Goal: Information Seeking & Learning: Learn about a topic

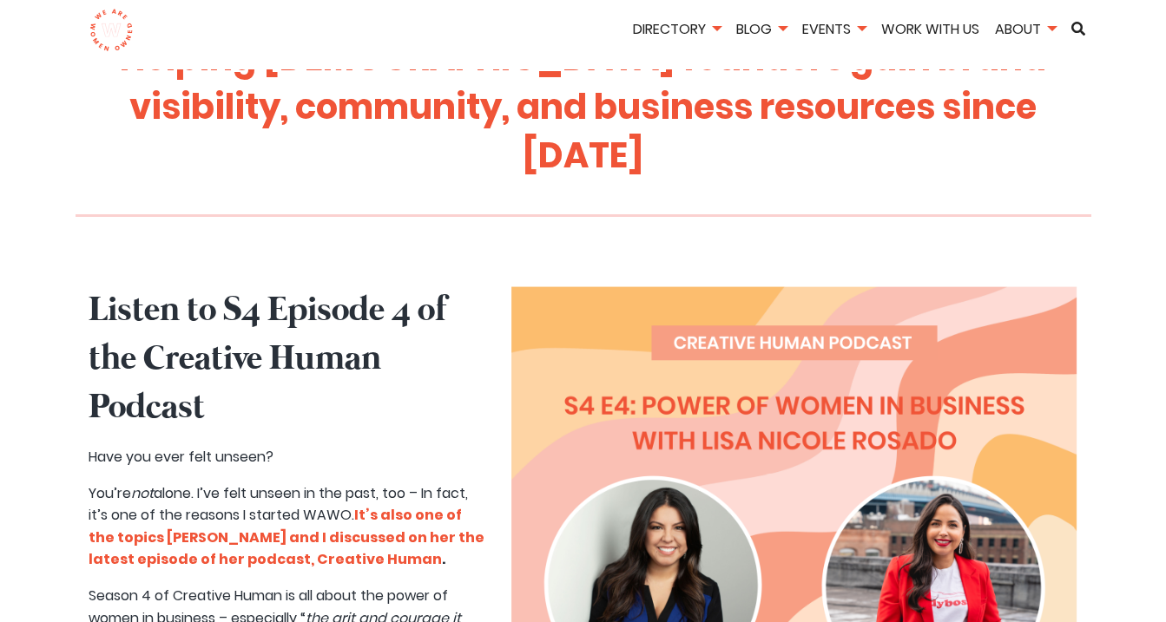
scroll to position [699, 0]
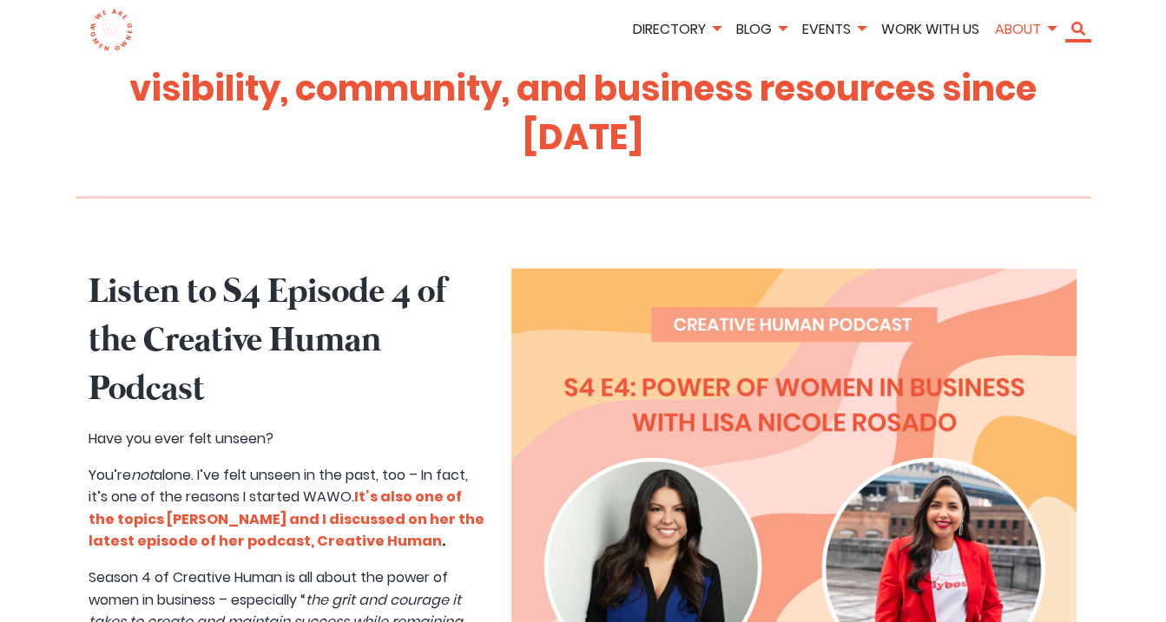
click at [1077, 29] on link "Search" at bounding box center [1078, 29] width 26 height 14
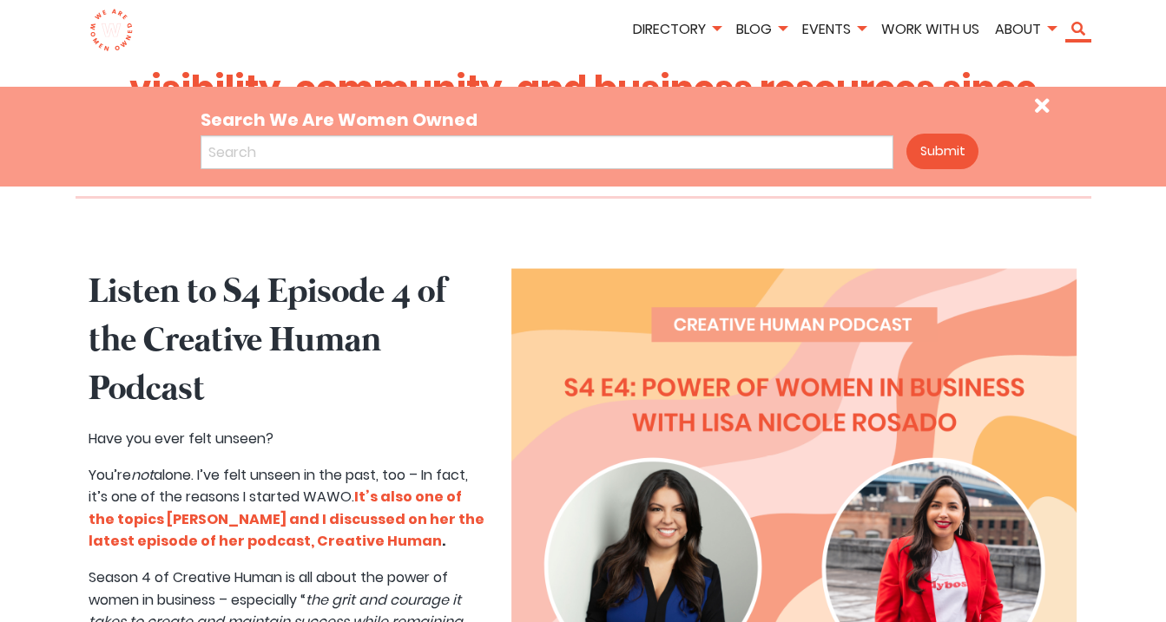
scroll to position [1304, 0]
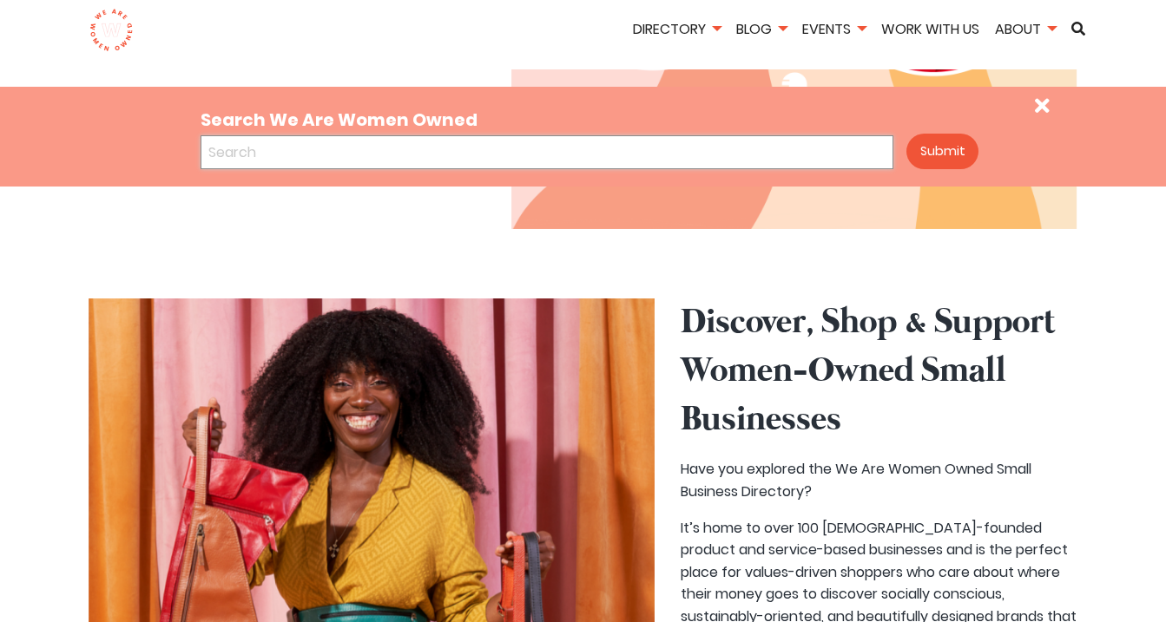
click at [753, 148] on input "Search We Are Women Owned" at bounding box center [548, 152] width 694 height 34
type input "bee and kin"
click at [906, 134] on button "Submit" at bounding box center [942, 152] width 72 height 36
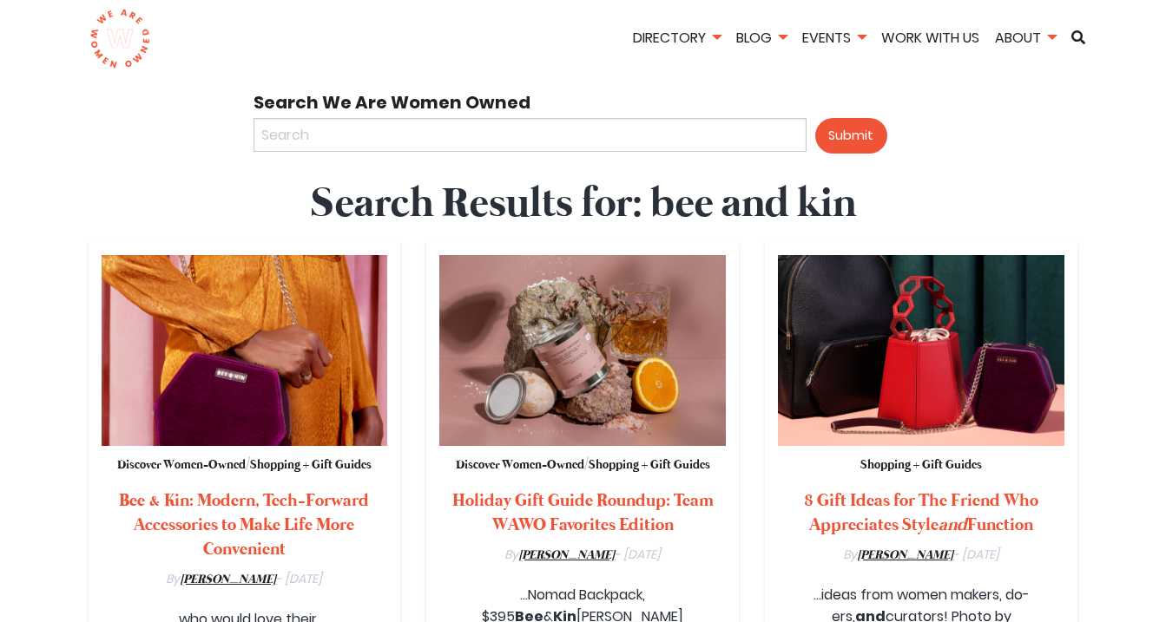
click at [352, 425] on img at bounding box center [245, 350] width 287 height 191
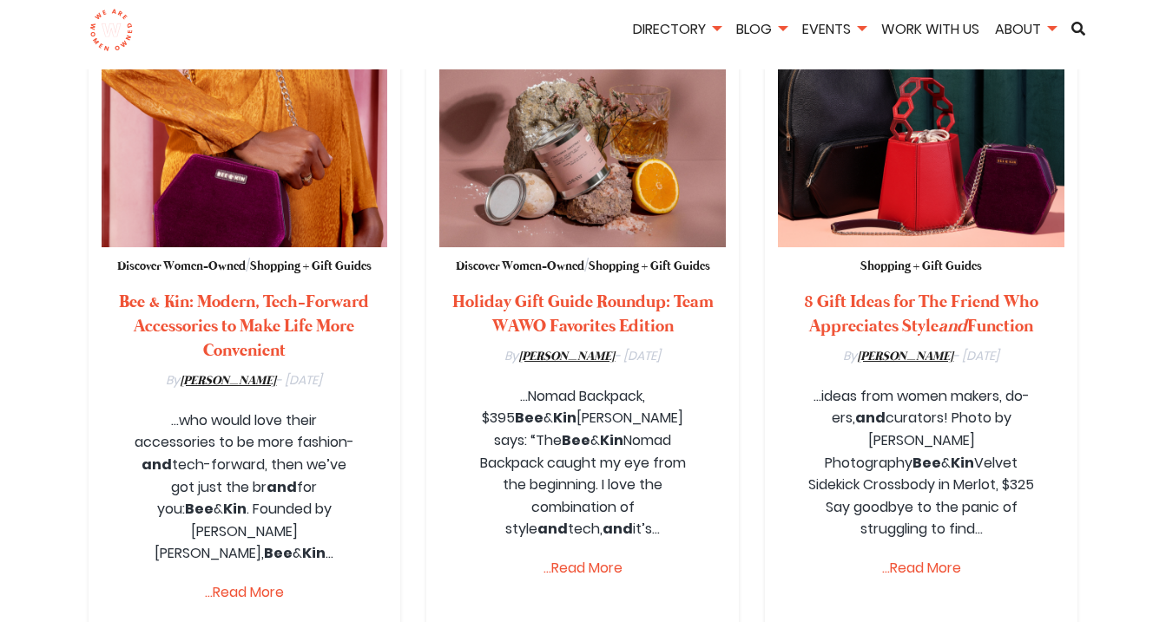
scroll to position [208, 0]
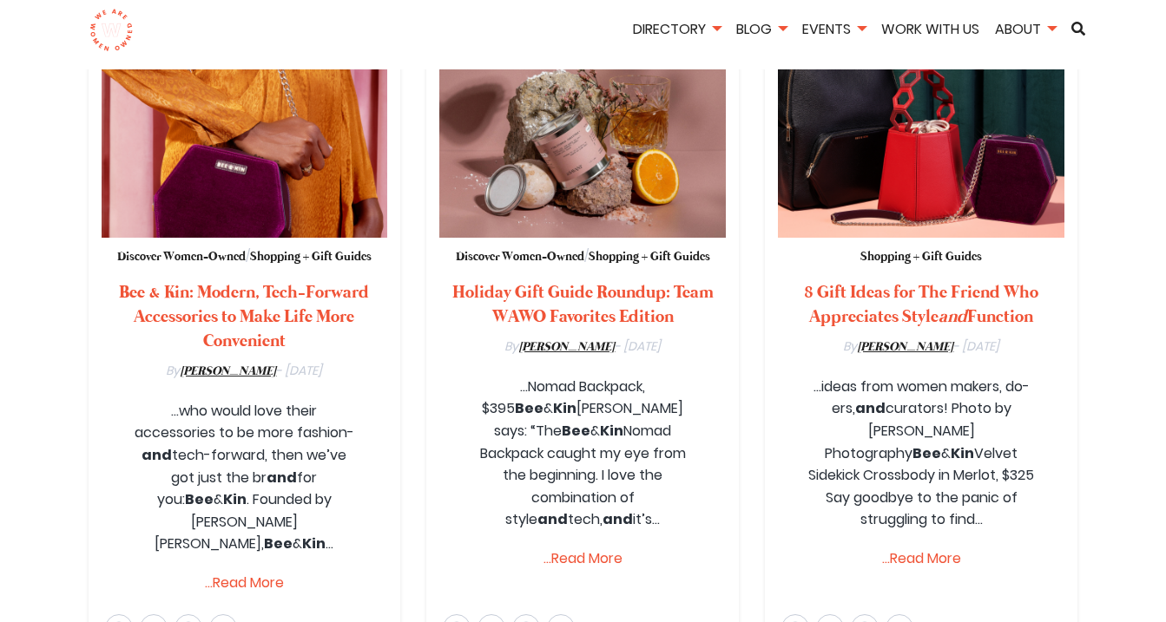
click at [294, 325] on strong "Bee & Kin: Modern, Tech-Forward Accessories to Make Life More Convenient" at bounding box center [244, 317] width 250 height 72
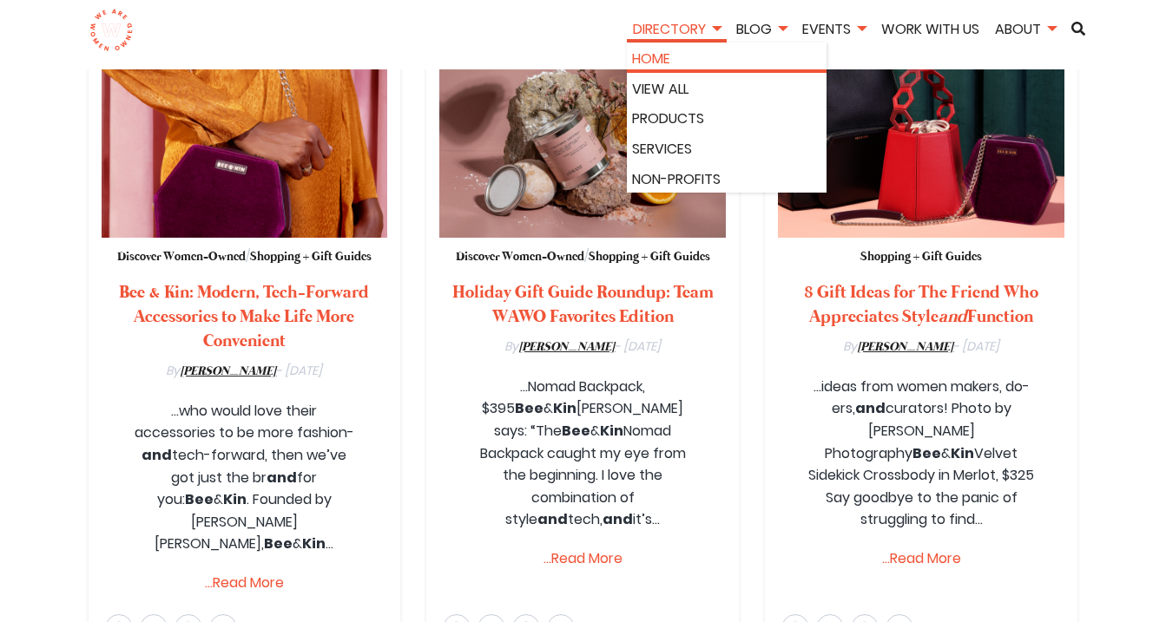
click at [652, 52] on link "Home" at bounding box center [726, 59] width 189 height 23
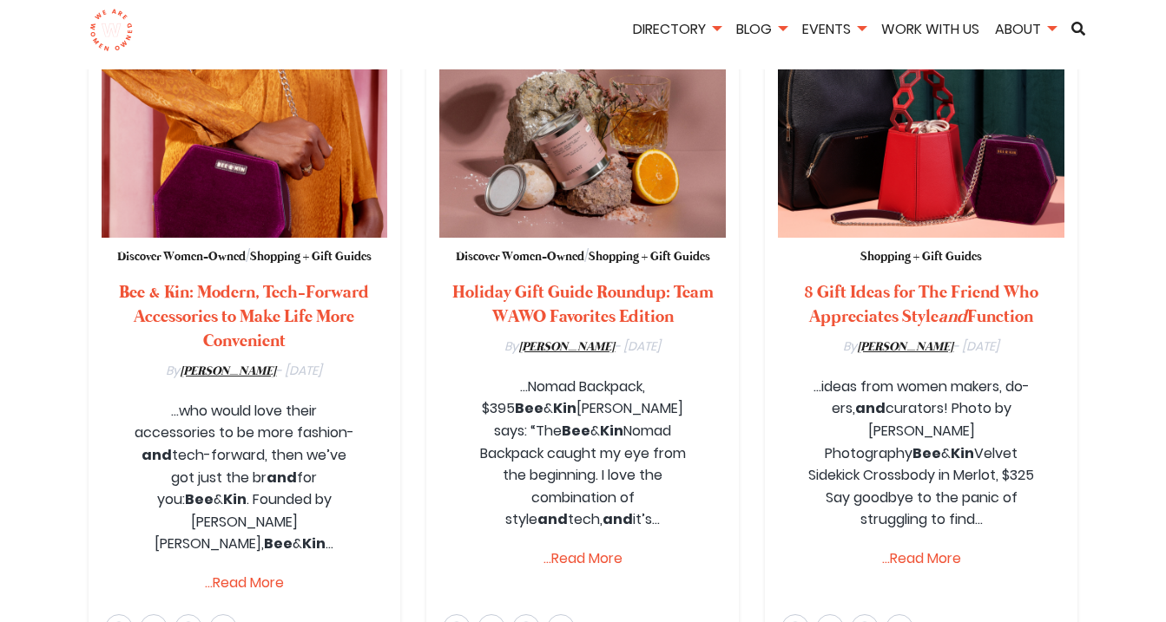
click at [250, 259] on span "/" at bounding box center [248, 255] width 4 height 17
click at [252, 292] on strong "Bee & Kin: Modern, Tech-Forward Accessories to Make Life More Convenient" at bounding box center [244, 317] width 250 height 72
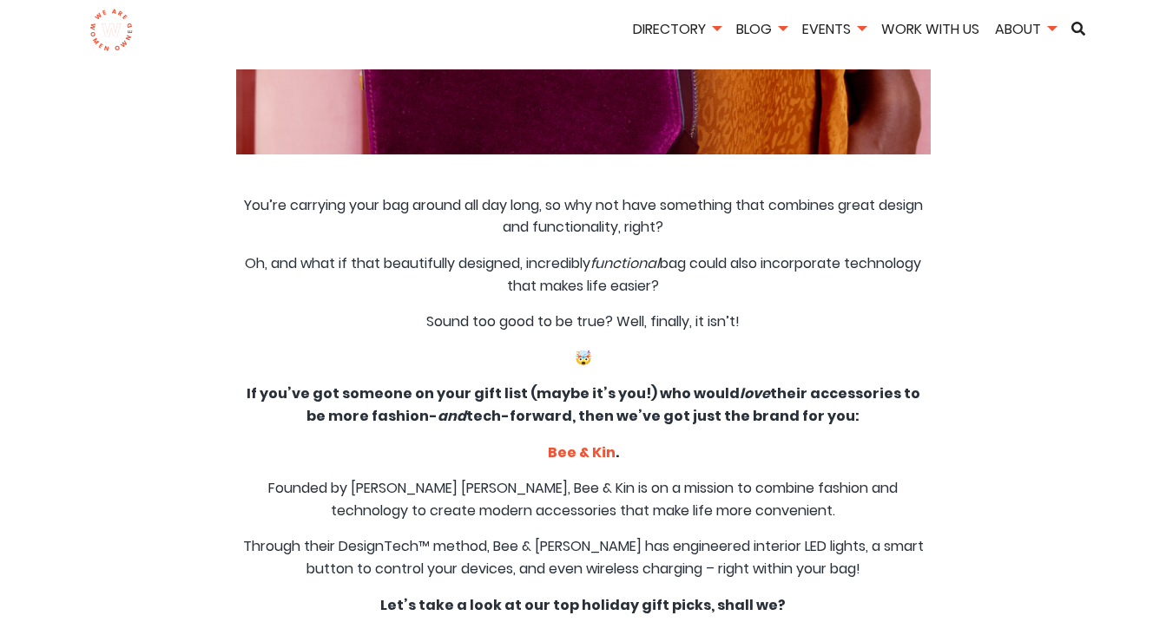
scroll to position [604, 0]
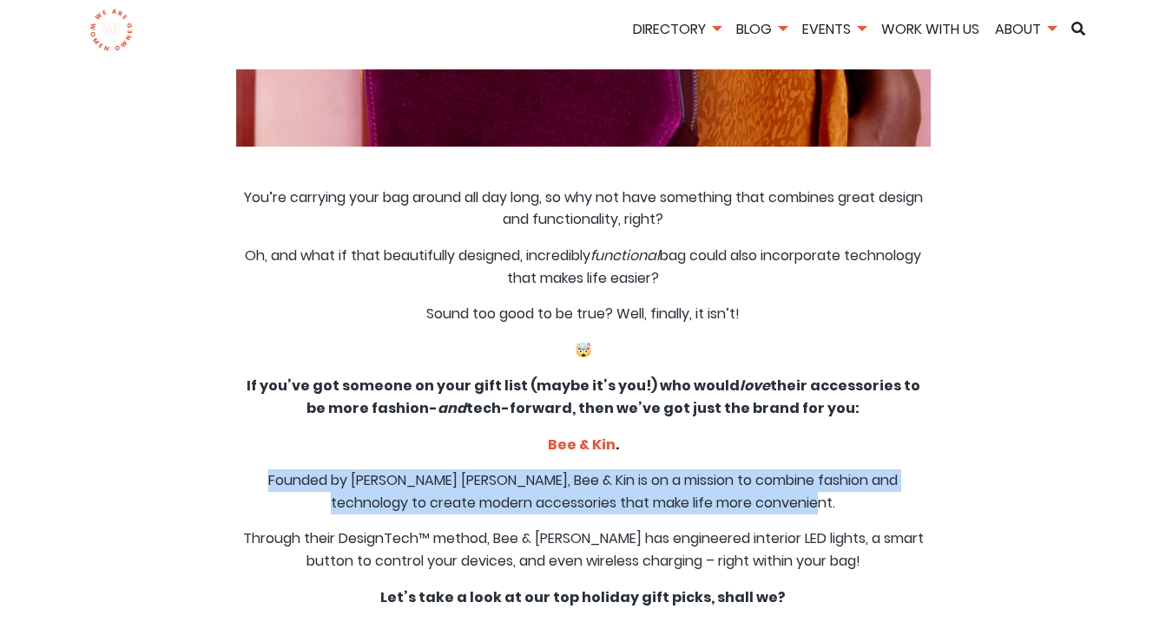
drag, startPoint x: 231, startPoint y: 391, endPoint x: 952, endPoint y: 418, distance: 721.1
copy p "Founded by [PERSON_NAME] [PERSON_NAME], Bee & Kin is on a mission to combine fa…"
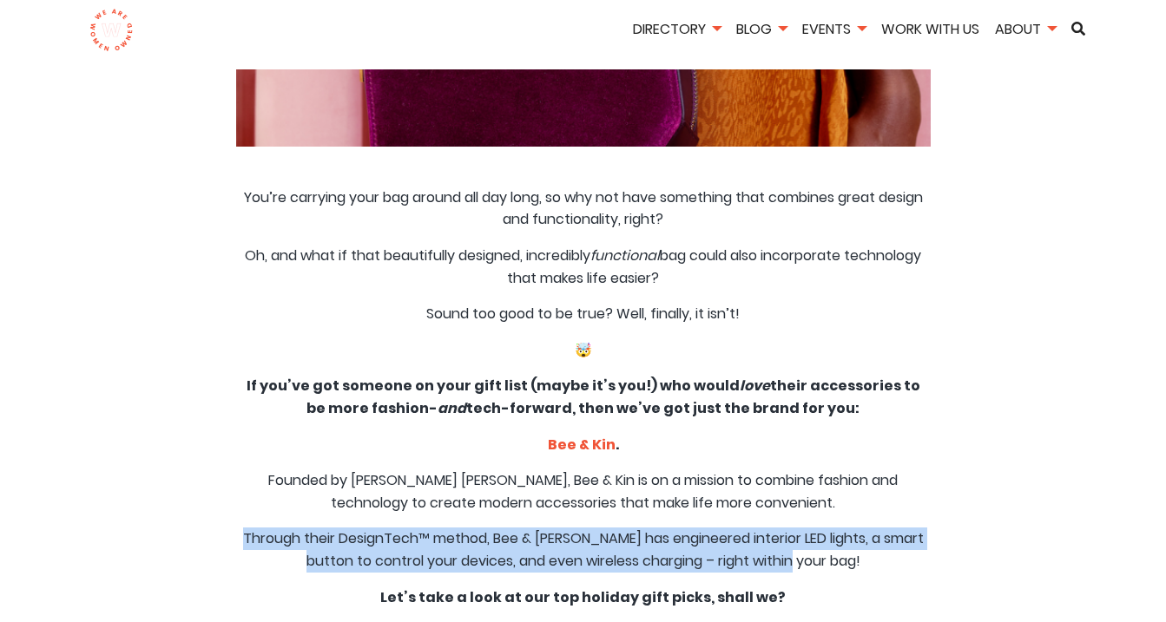
drag, startPoint x: 246, startPoint y: 451, endPoint x: 889, endPoint y: 482, distance: 644.1
click at [889, 528] on p "Through their DesignTech™ method, Bee & [PERSON_NAME] has engineered interior L…" at bounding box center [583, 550] width 695 height 44
copy p "Through their DesignTech™ method, Bee & [PERSON_NAME] has engineered interior L…"
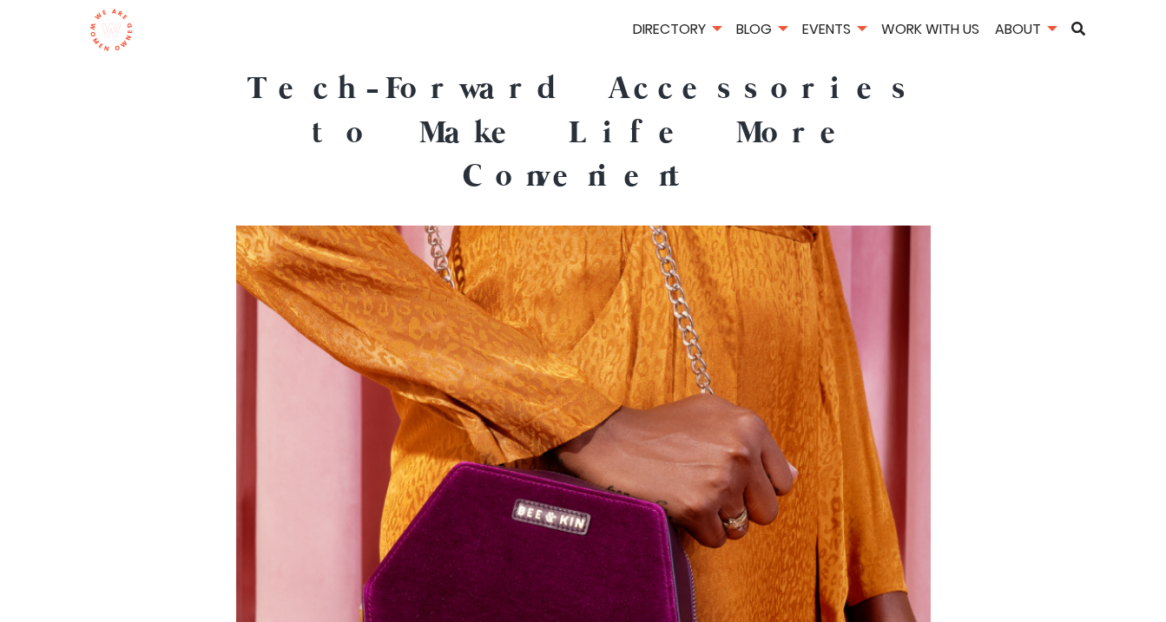
scroll to position [0, 0]
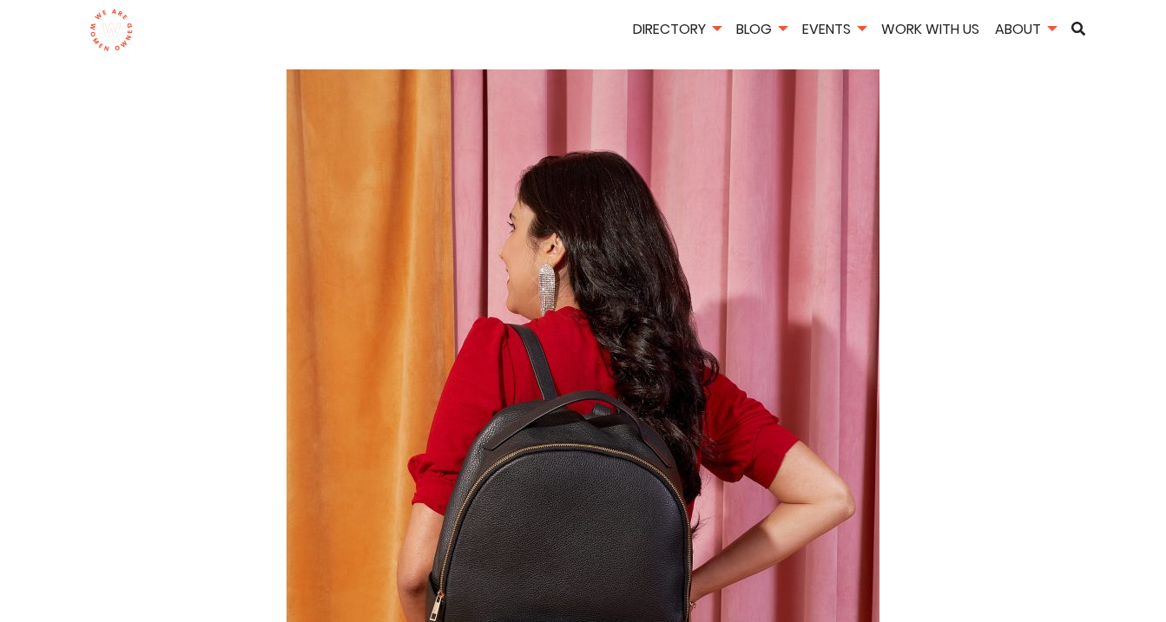
scroll to position [947, 0]
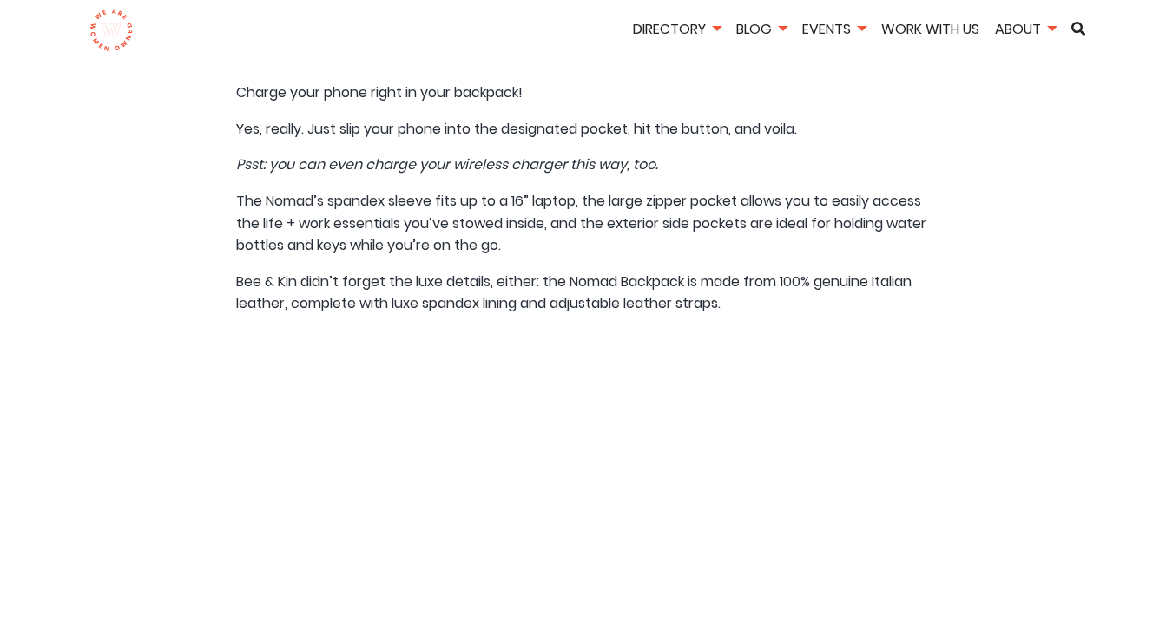
scroll to position [2209, 0]
